Goal: Information Seeking & Learning: Learn about a topic

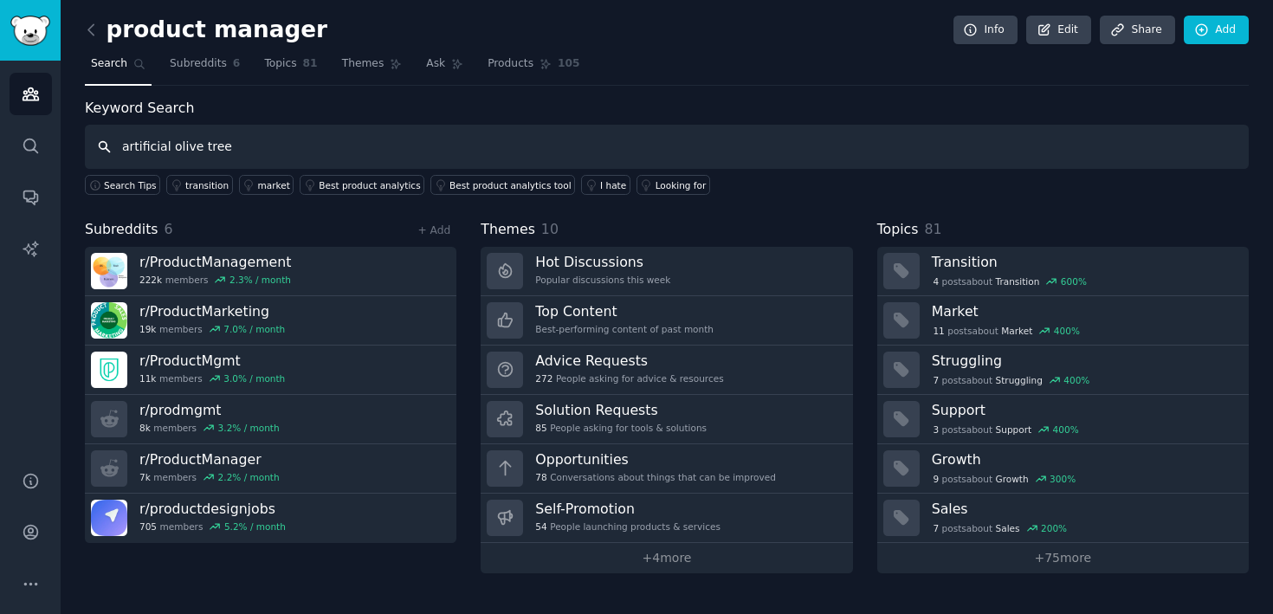
type input "artificial olive tree"
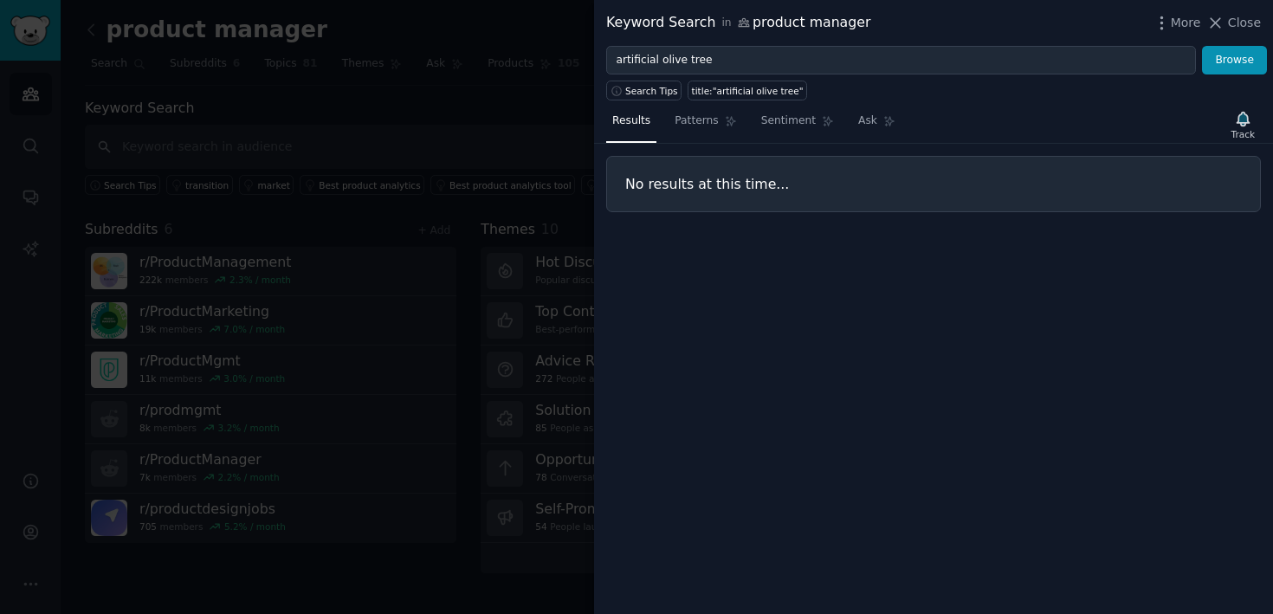
click at [510, 134] on div at bounding box center [636, 307] width 1273 height 614
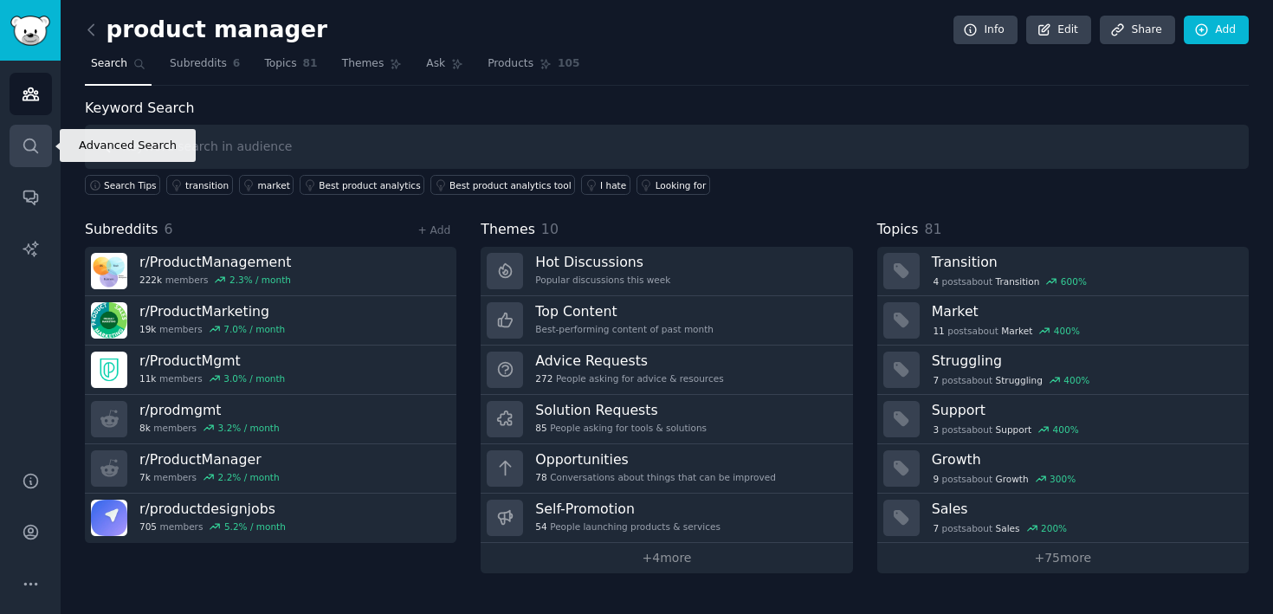
click at [25, 145] on icon "Sidebar" at bounding box center [31, 146] width 18 height 18
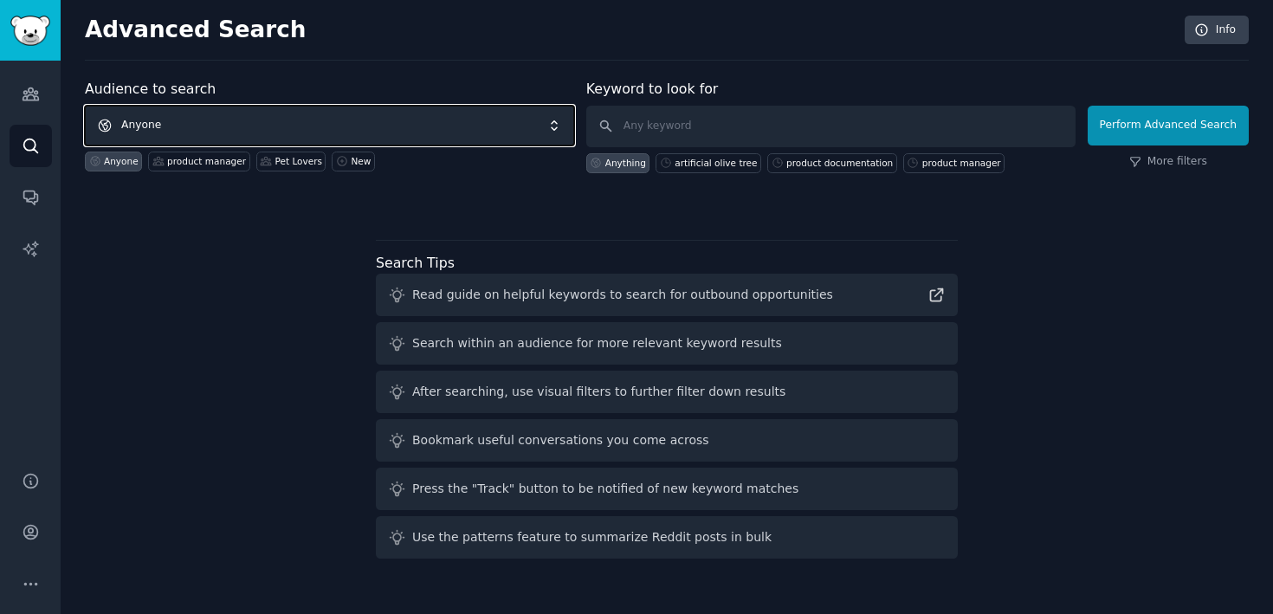
click at [204, 116] on span "Anyone" at bounding box center [329, 126] width 489 height 40
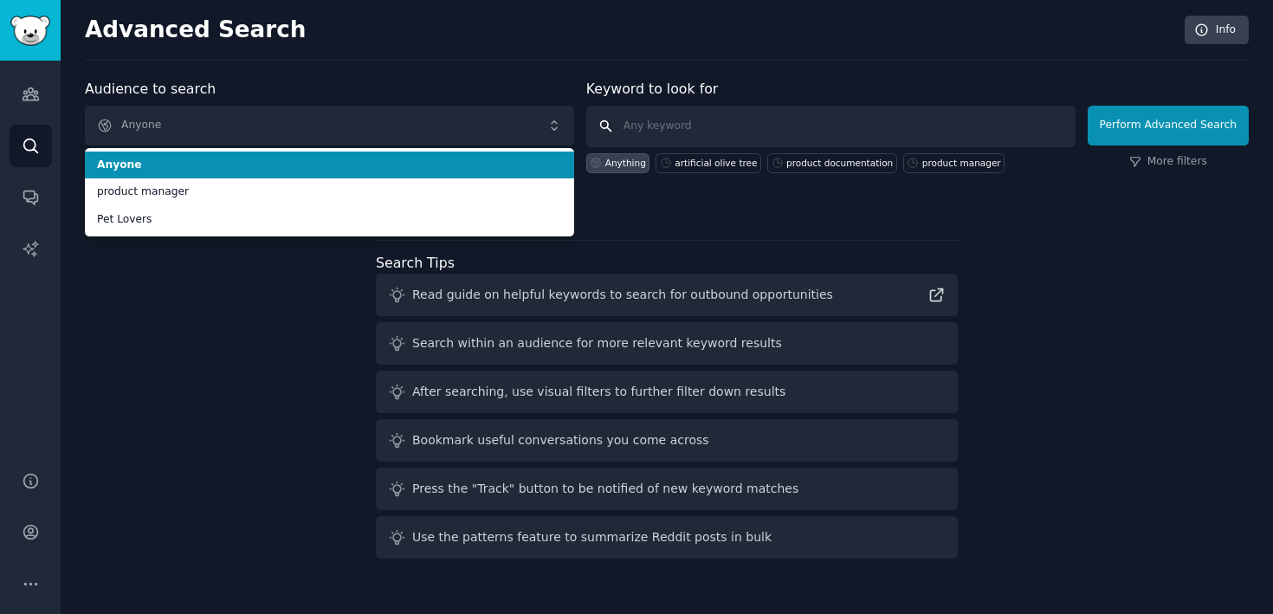
click at [650, 113] on input "text" at bounding box center [830, 127] width 489 height 42
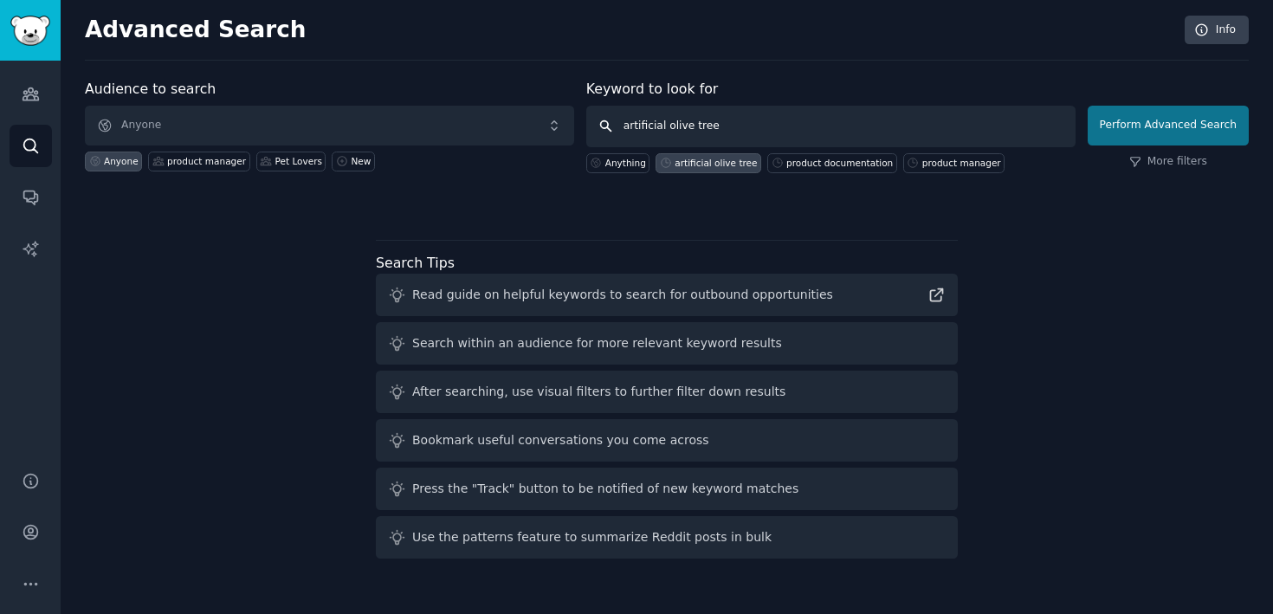
type input "artificial olive tree"
click at [1191, 126] on button "Perform Advanced Search" at bounding box center [1167, 126] width 161 height 40
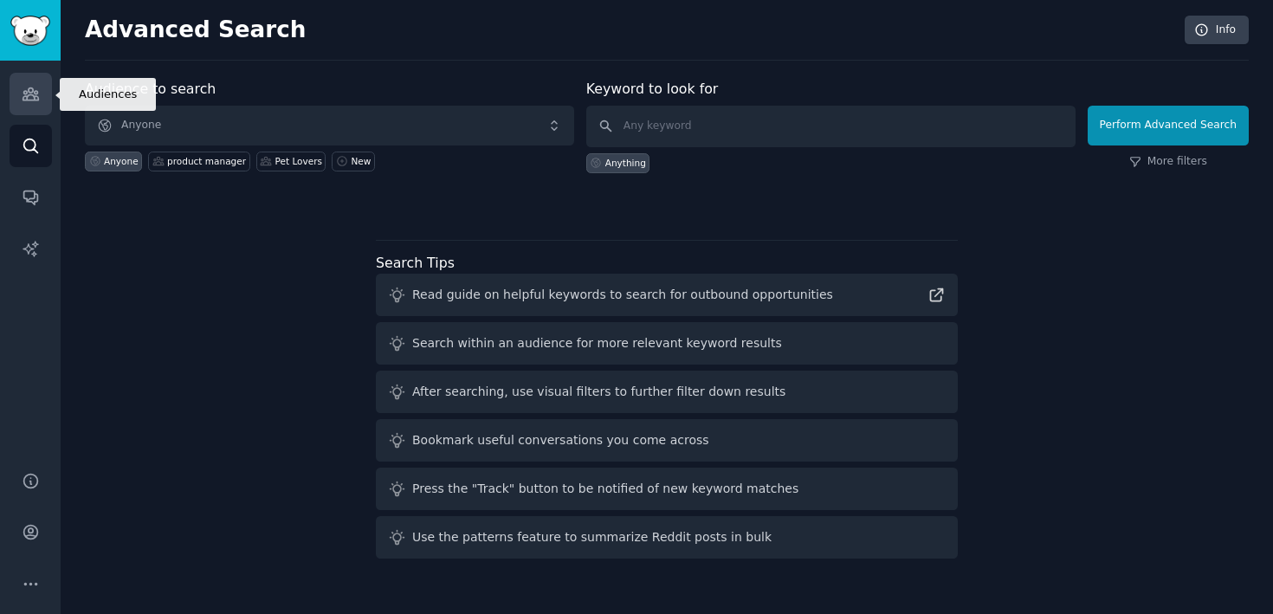
click at [23, 103] on link "Audiences" at bounding box center [31, 94] width 42 height 42
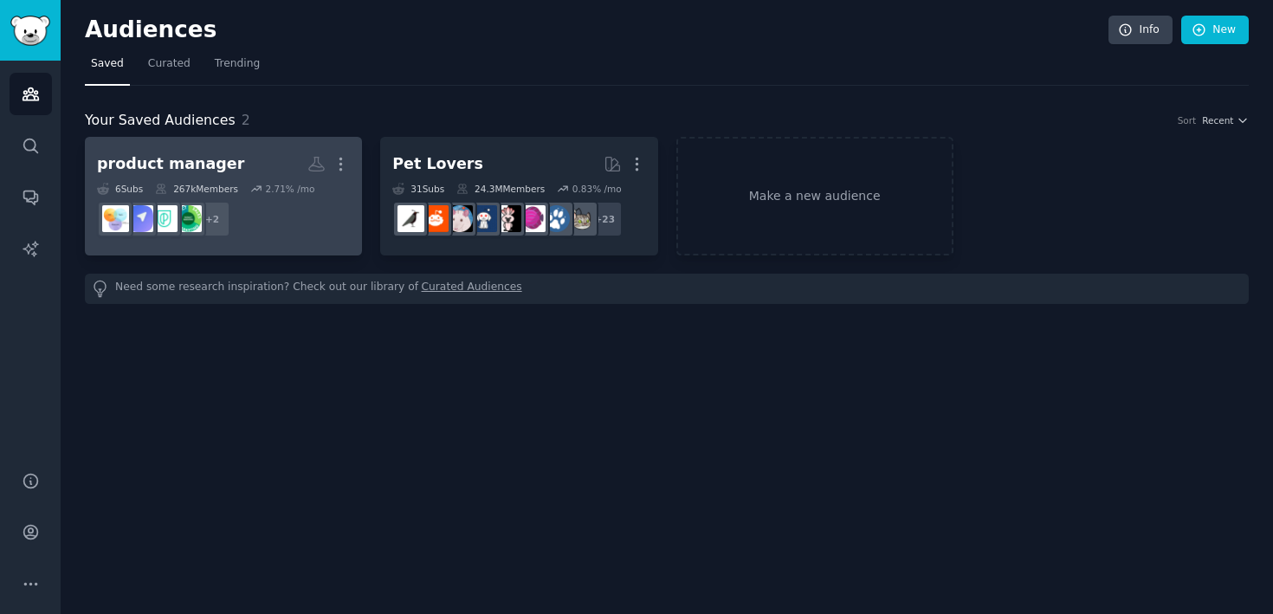
click at [235, 173] on h2 "product manager More" at bounding box center [223, 164] width 253 height 30
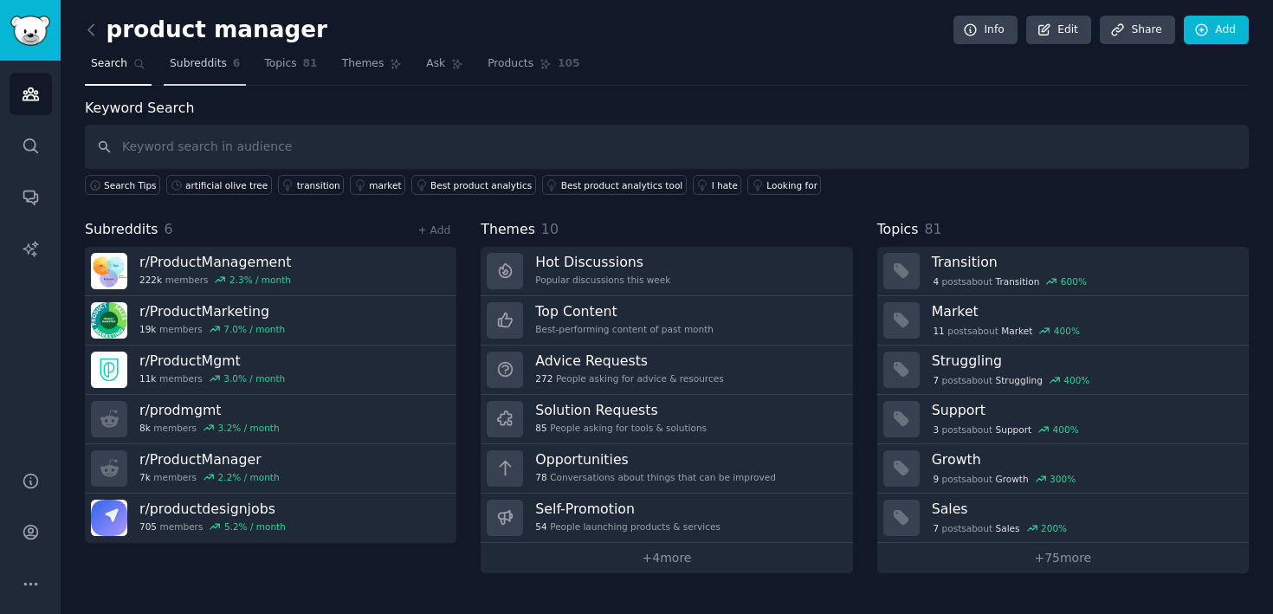
click at [218, 74] on link "Subreddits 6" at bounding box center [205, 67] width 82 height 35
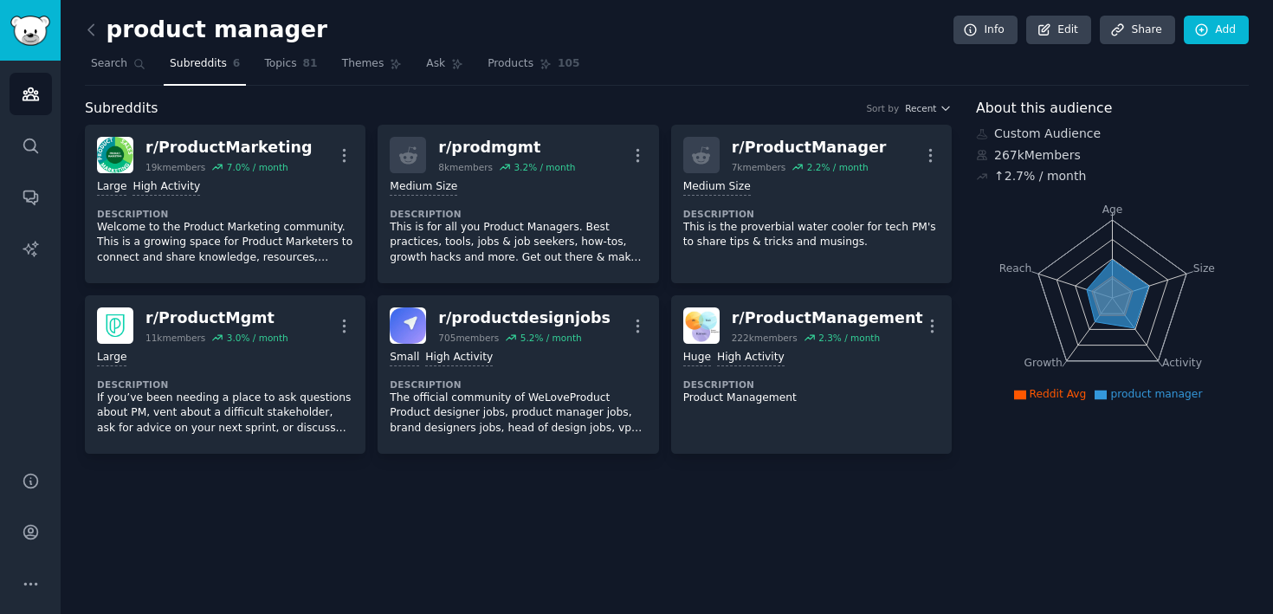
click at [331, 64] on nav "Search Subreddits 6 Topics 81 Themes Ask Products 105" at bounding box center [667, 67] width 1164 height 35
click at [319, 65] on link "Topics 81" at bounding box center [290, 67] width 65 height 35
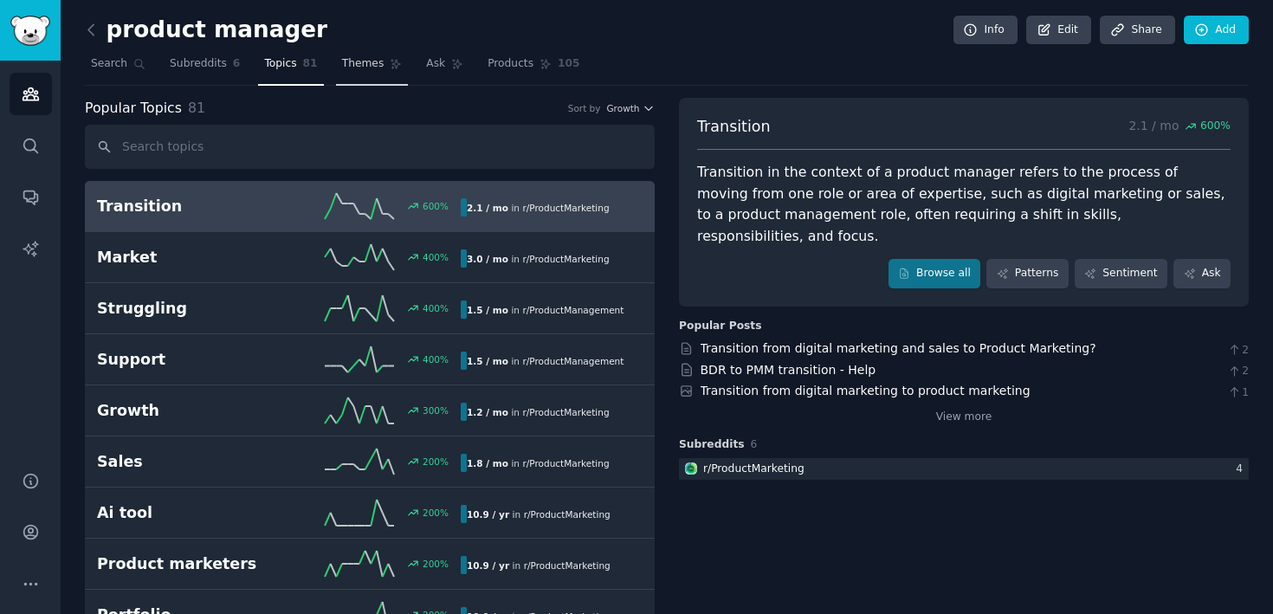
click at [340, 50] on link "Themes" at bounding box center [372, 67] width 73 height 35
